Goal: Task Accomplishment & Management: Manage account settings

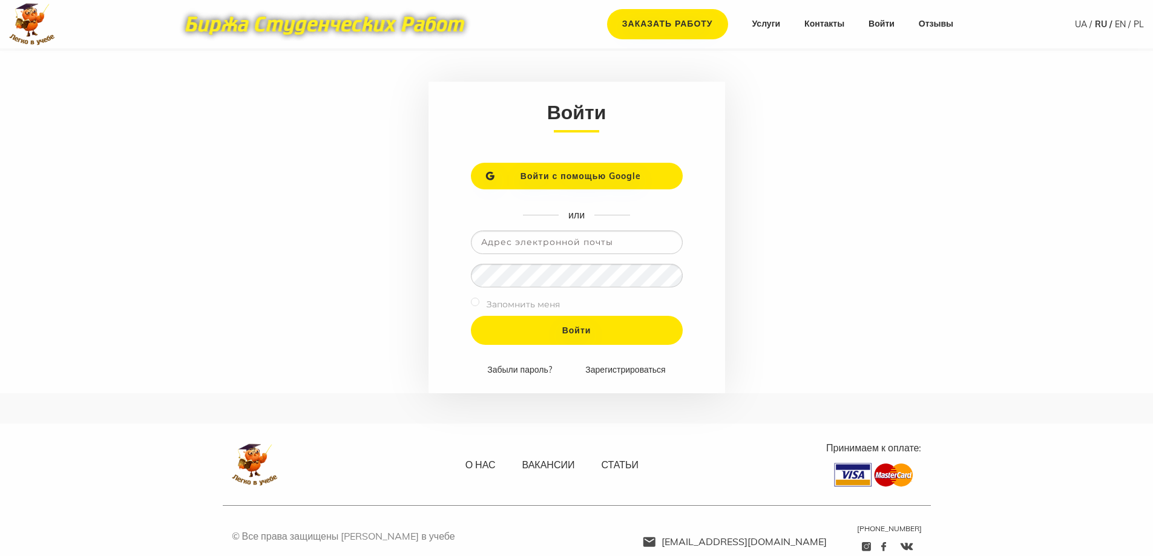
type input "tatatatty7@gmail.com"
click at [471, 316] on input "Войти" at bounding box center [577, 330] width 212 height 29
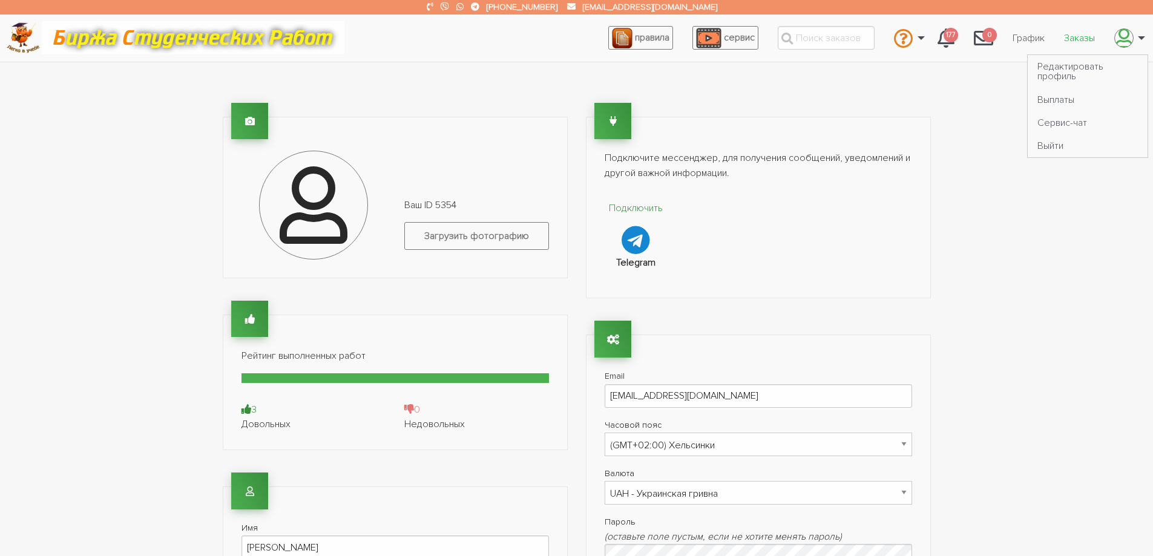
click at [1082, 36] on link "Заказы" at bounding box center [1079, 38] width 50 height 23
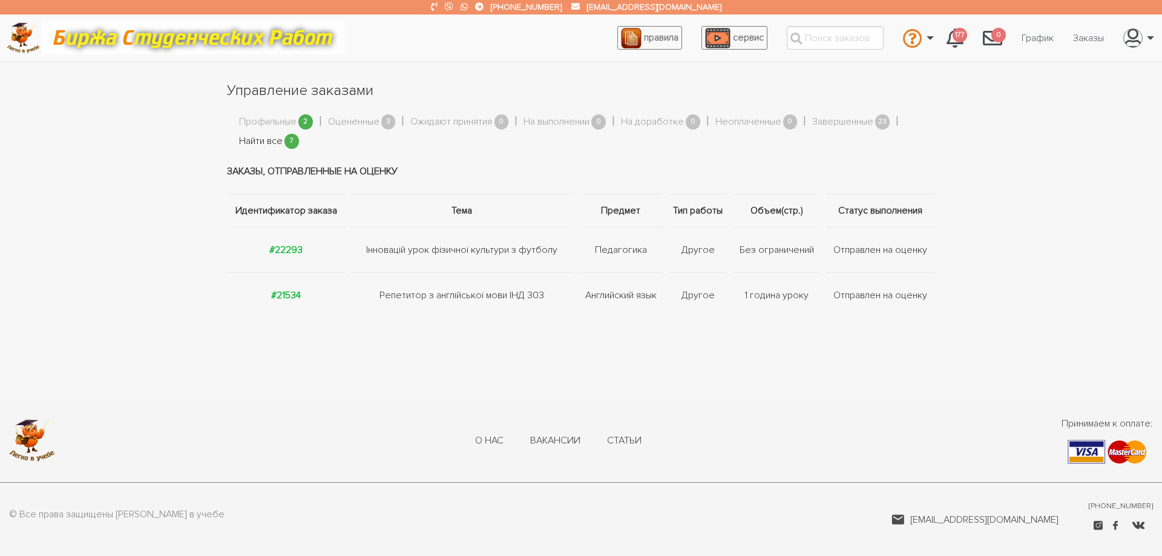
click at [269, 140] on link "Найти все" at bounding box center [261, 142] width 44 height 16
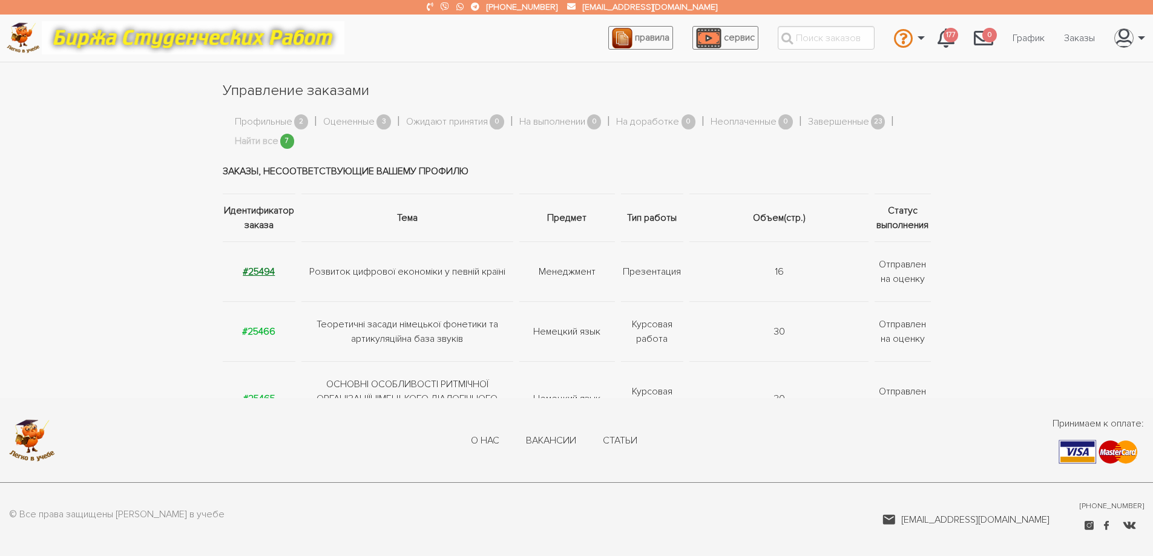
click at [254, 268] on strong "#25494" at bounding box center [259, 272] width 32 height 12
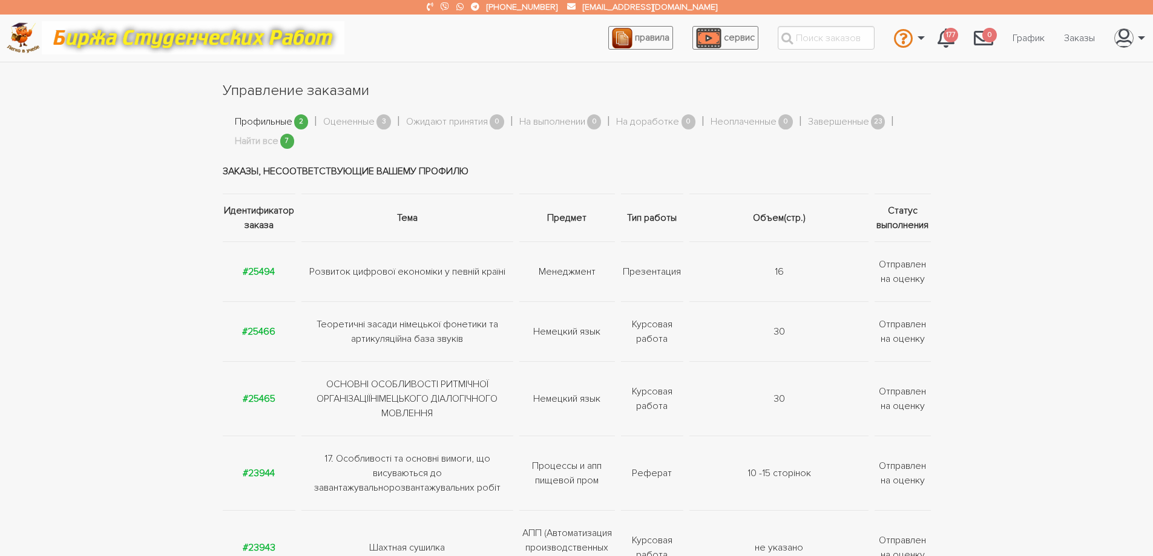
click at [254, 120] on link "Профильные" at bounding box center [263, 122] width 57 height 16
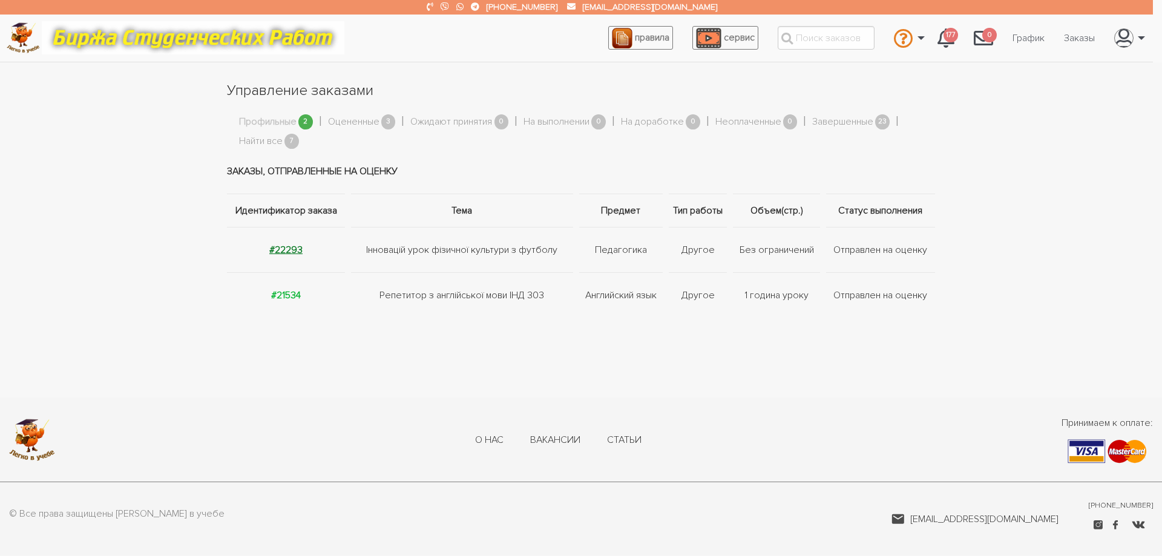
click at [284, 248] on strong "#22293" at bounding box center [285, 250] width 33 height 12
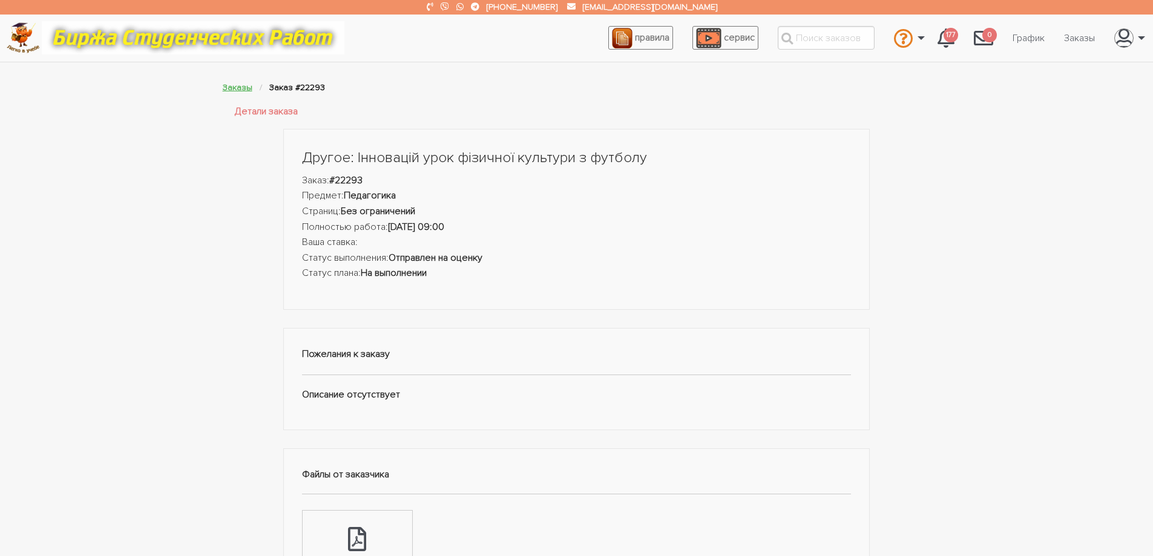
click at [231, 85] on link "Заказы" at bounding box center [238, 87] width 30 height 10
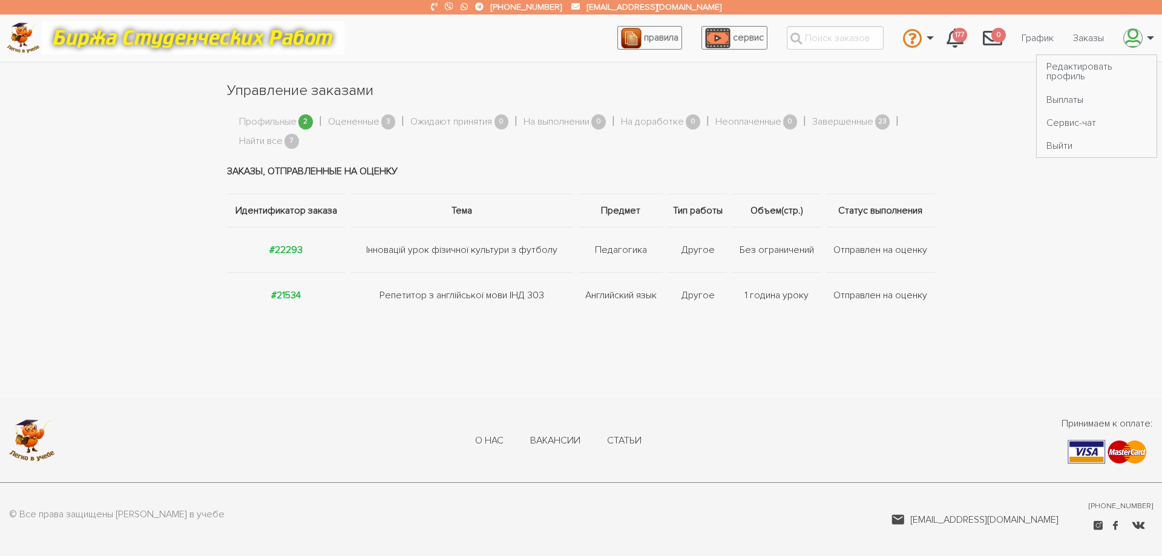
click at [1130, 31] on icon "\a \a" at bounding box center [1133, 37] width 17 height 19
click at [1059, 68] on link "Редактировать профиль" at bounding box center [1097, 71] width 120 height 33
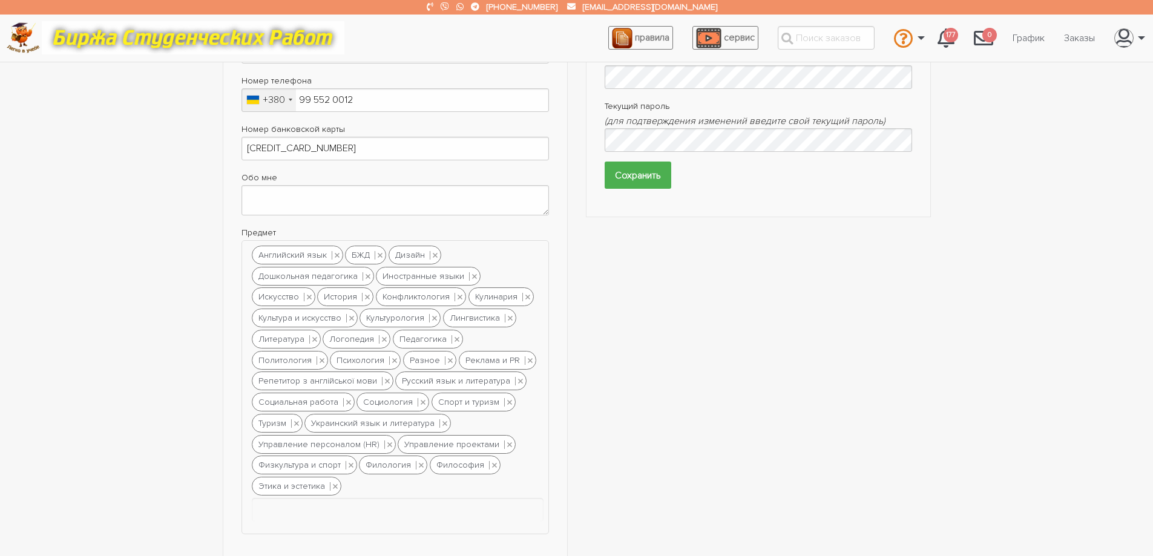
scroll to position [726, 0]
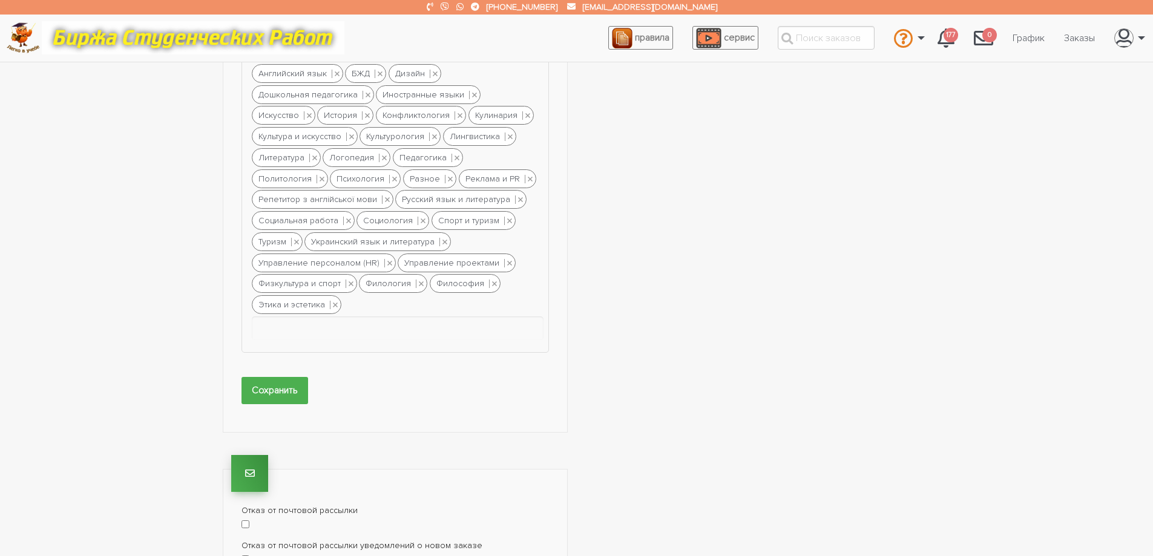
click at [350, 307] on div "Английский язык БЖД Дизайн Дошкольная педагогика Иностранные языки Искусство Ис…" at bounding box center [394, 206] width 307 height 294
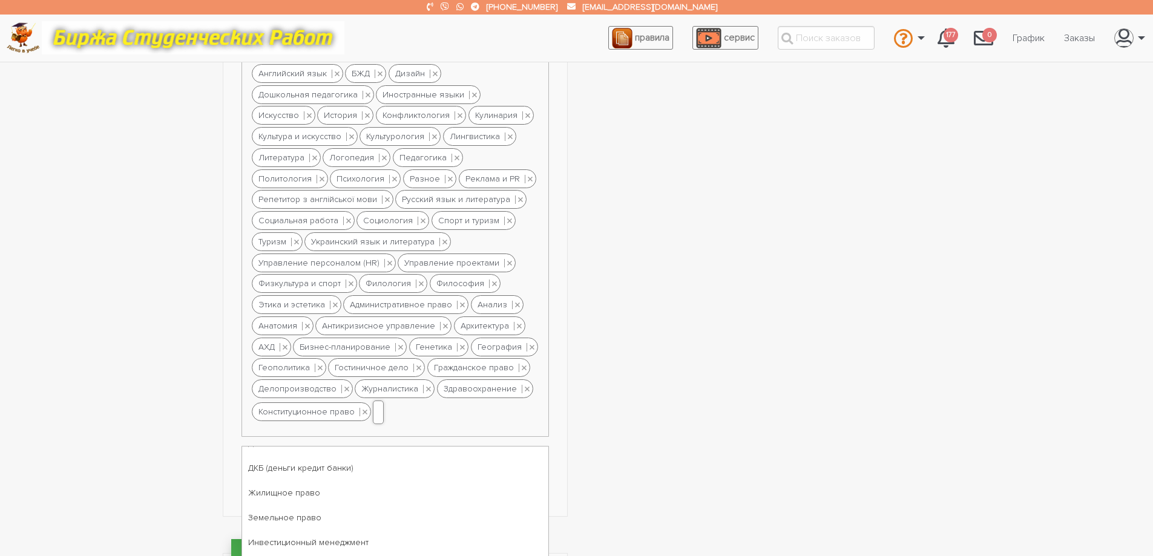
scroll to position [424, 0]
